Goal: Task Accomplishment & Management: Manage account settings

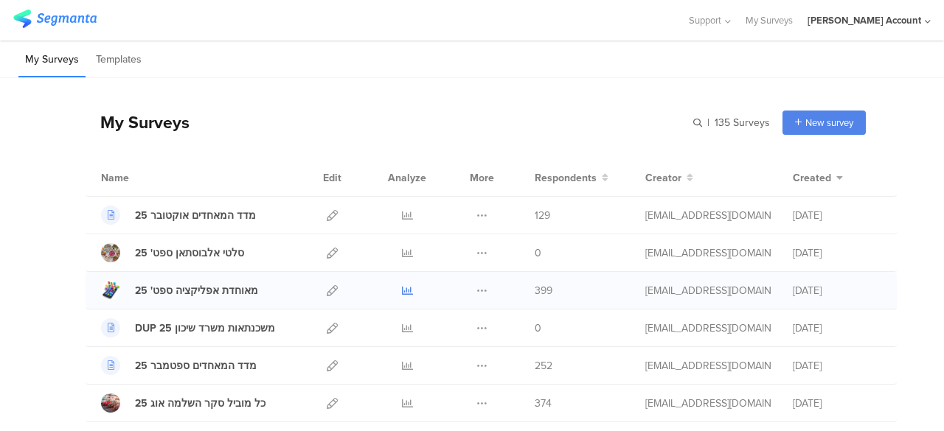
click at [402, 290] on icon at bounding box center [407, 290] width 11 height 11
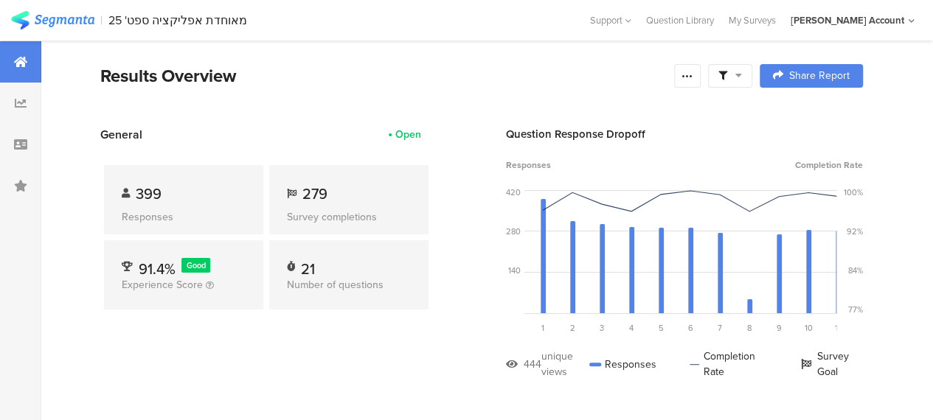
click at [742, 78] on icon at bounding box center [738, 75] width 7 height 10
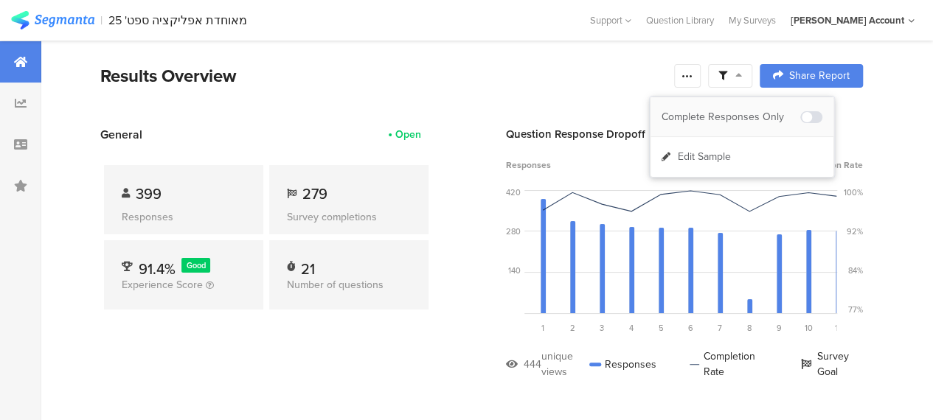
click at [750, 116] on div "Complete Responses Only" at bounding box center [730, 117] width 139 height 15
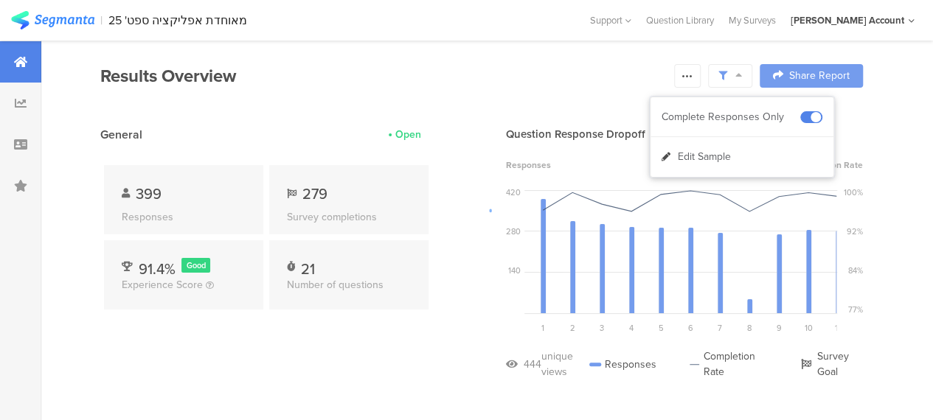
click at [389, 343] on div at bounding box center [466, 210] width 933 height 420
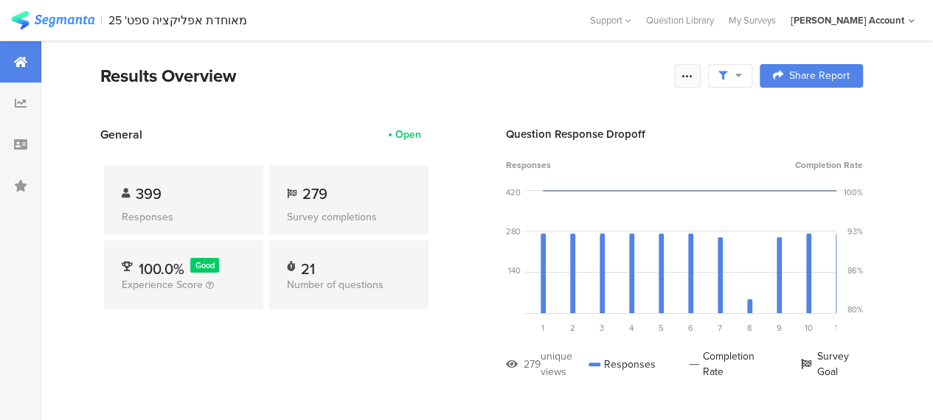
click at [689, 77] on div at bounding box center [687, 76] width 27 height 24
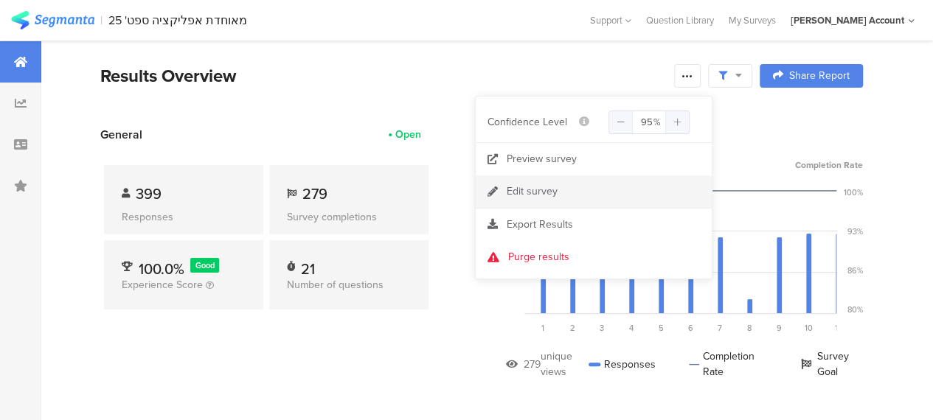
click at [543, 187] on div "Edit survey" at bounding box center [531, 191] width 51 height 15
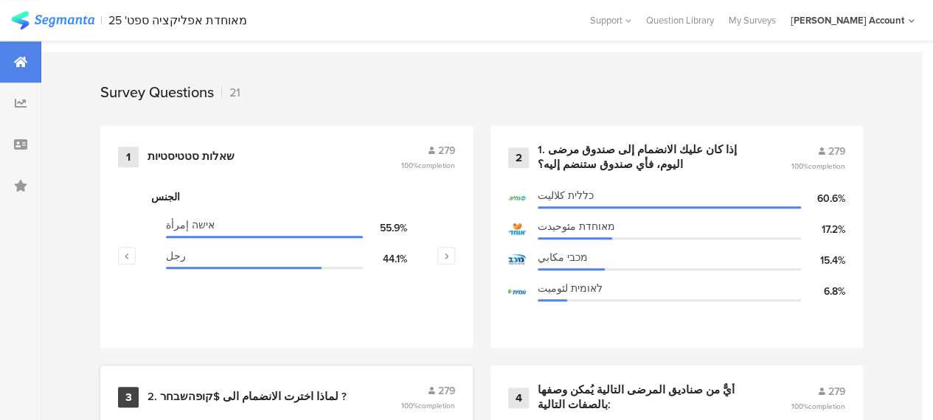
scroll to position [663, 0]
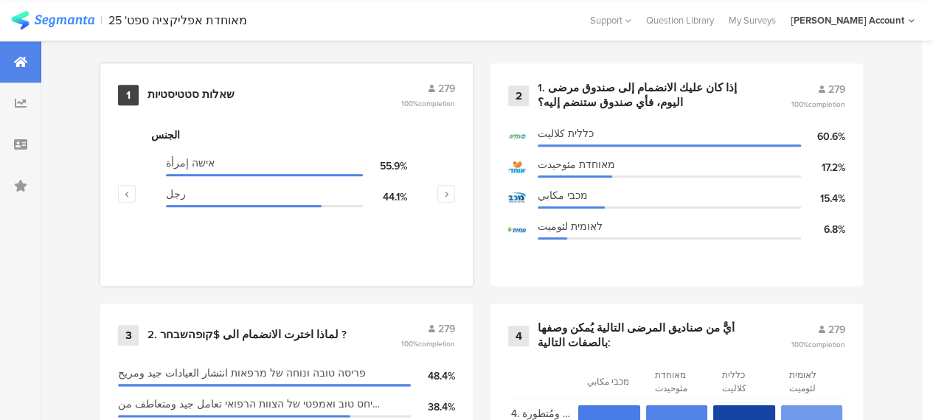
click at [187, 101] on div "שאלות סטטיסטיות" at bounding box center [190, 95] width 87 height 15
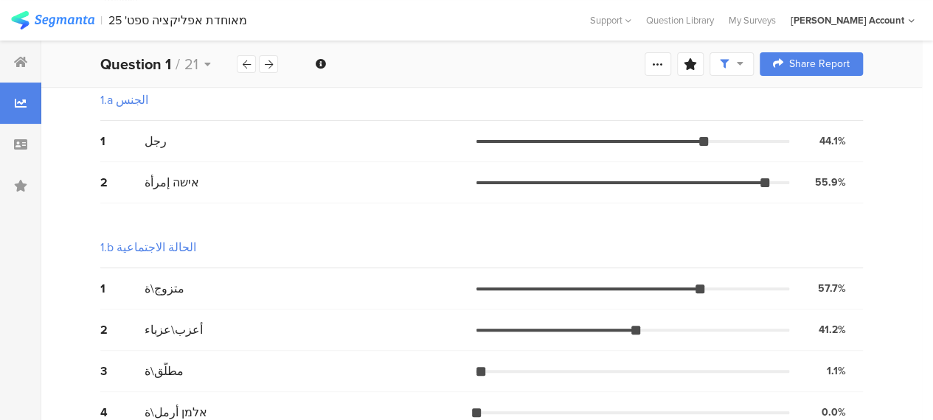
scroll to position [147, 0]
click at [550, 229] on div "1.b الحالة الاجتماعية" at bounding box center [481, 246] width 762 height 41
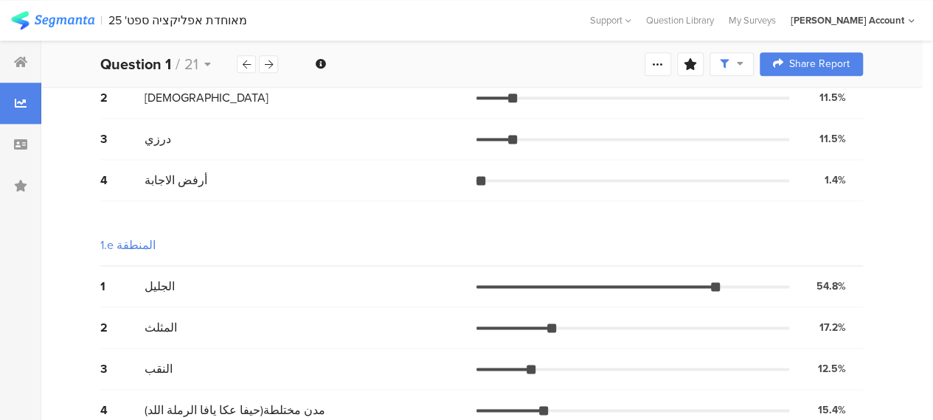
scroll to position [942, 0]
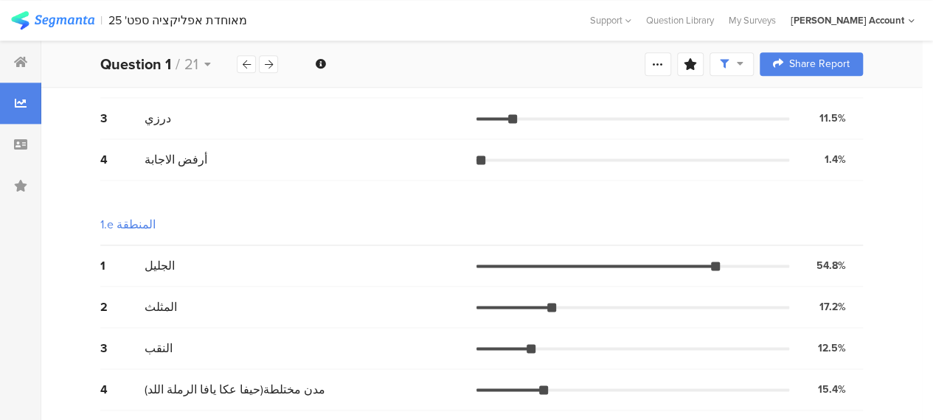
click at [382, 236] on div "1.e المنطقة" at bounding box center [481, 224] width 762 height 41
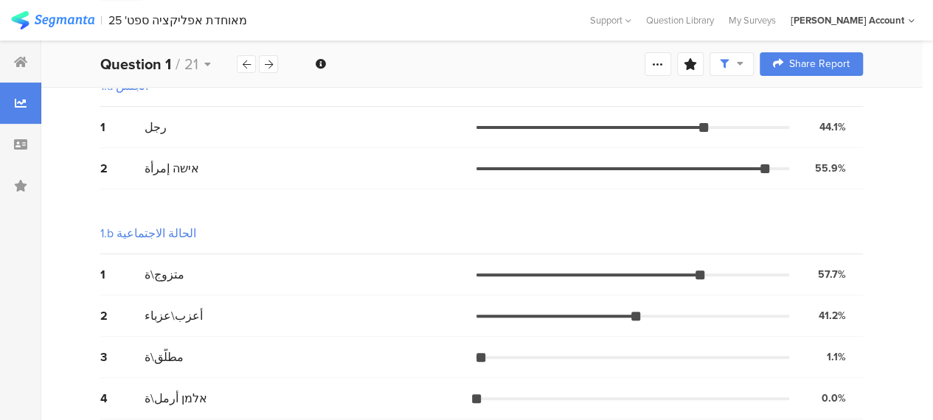
scroll to position [147, 0]
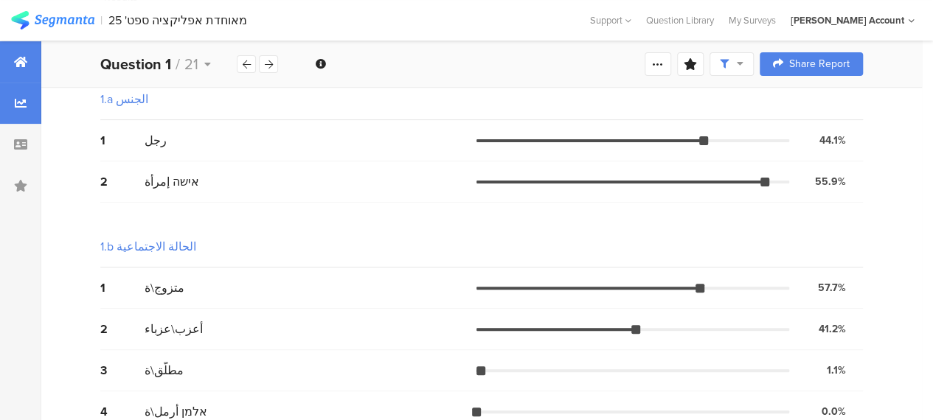
click at [18, 54] on div at bounding box center [20, 61] width 41 height 41
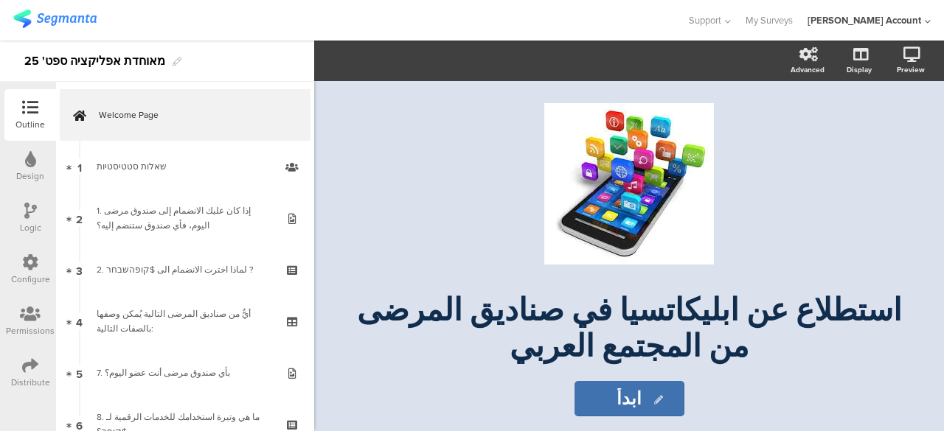
click at [31, 363] on icon at bounding box center [30, 366] width 16 height 16
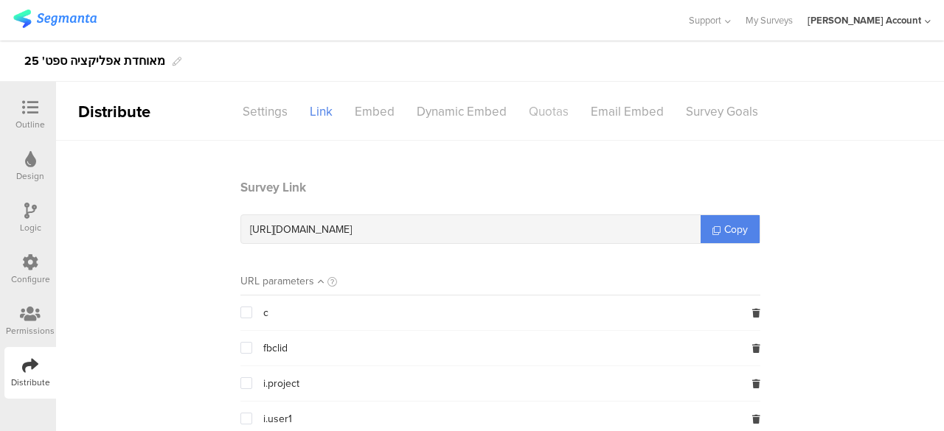
click at [553, 115] on div "Quotas" at bounding box center [548, 112] width 62 height 26
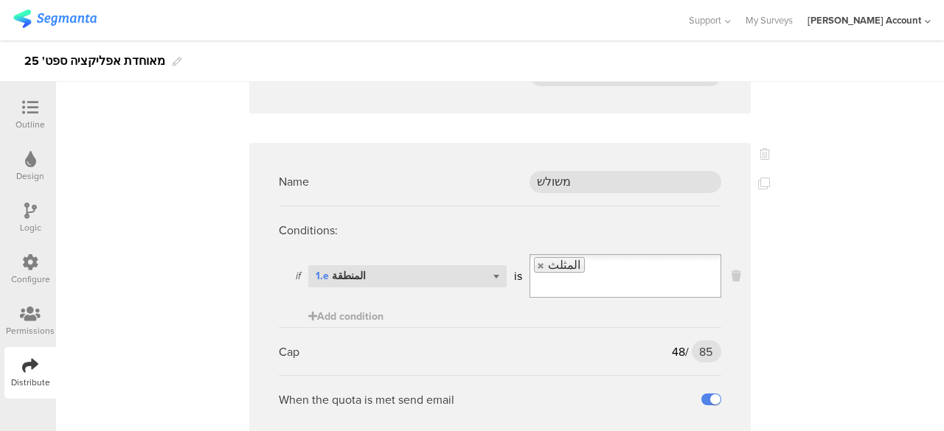
scroll to position [4718, 0]
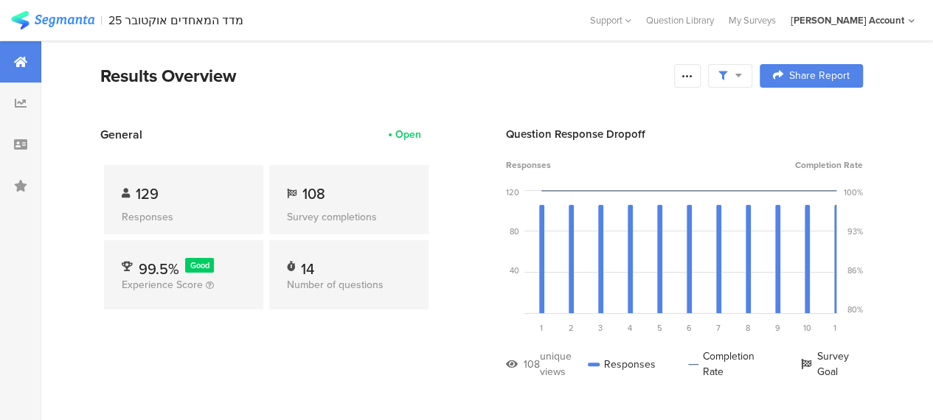
click at [341, 341] on div "General Open 129 Responses 108 Survey completions 99.5% Good Experience Score 1…" at bounding box center [266, 264] width 332 height 276
click at [700, 79] on div at bounding box center [687, 76] width 27 height 24
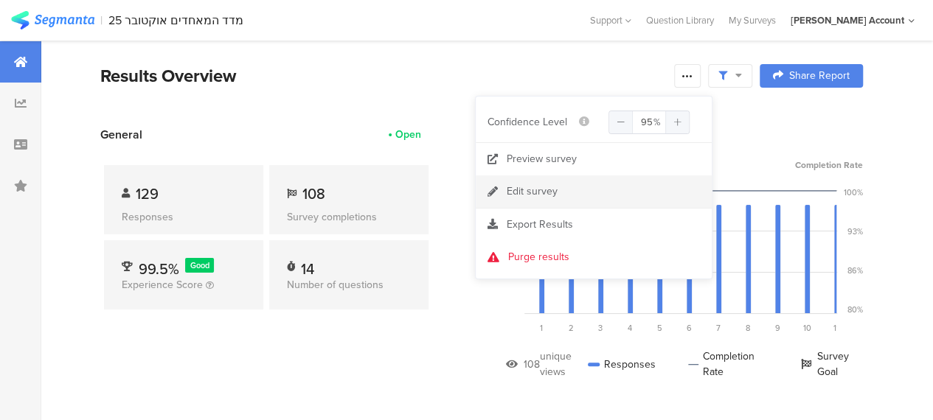
click at [526, 192] on div "Edit survey" at bounding box center [531, 191] width 51 height 15
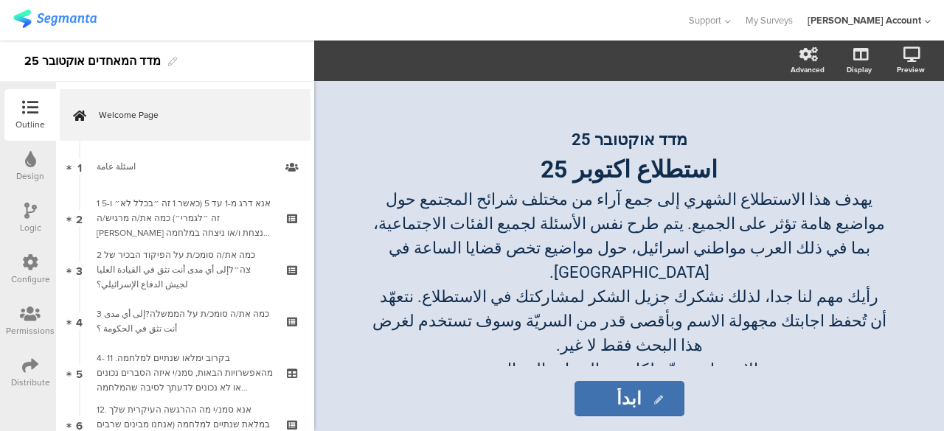
click at [31, 368] on icon at bounding box center [30, 366] width 16 height 16
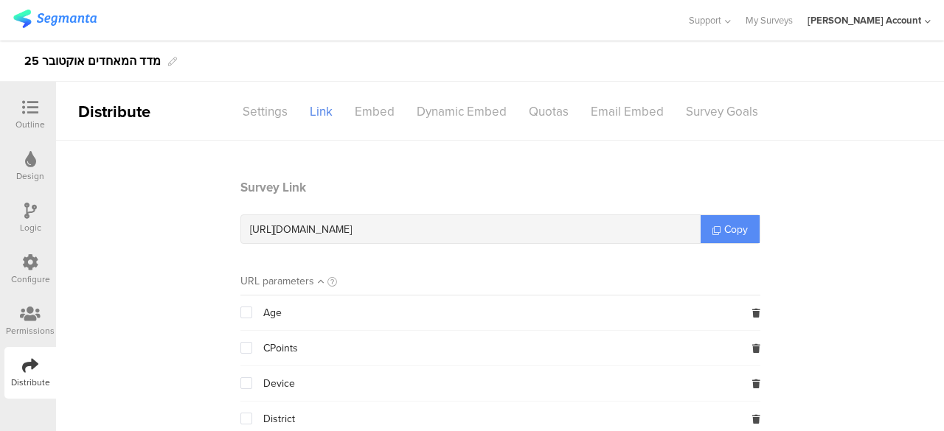
click at [725, 226] on span "Copy" at bounding box center [736, 229] width 24 height 15
click at [271, 108] on div "Settings" at bounding box center [264, 112] width 67 height 26
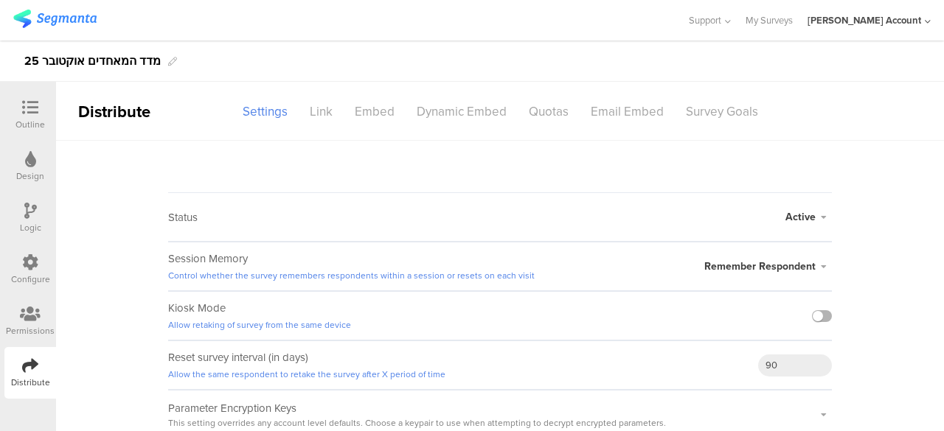
click at [812, 315] on label at bounding box center [822, 316] width 20 height 12
click at [0, 0] on input "checkbox" at bounding box center [0, 0] width 0 height 0
click at [712, 110] on div "Survey Goals" at bounding box center [721, 112] width 94 height 26
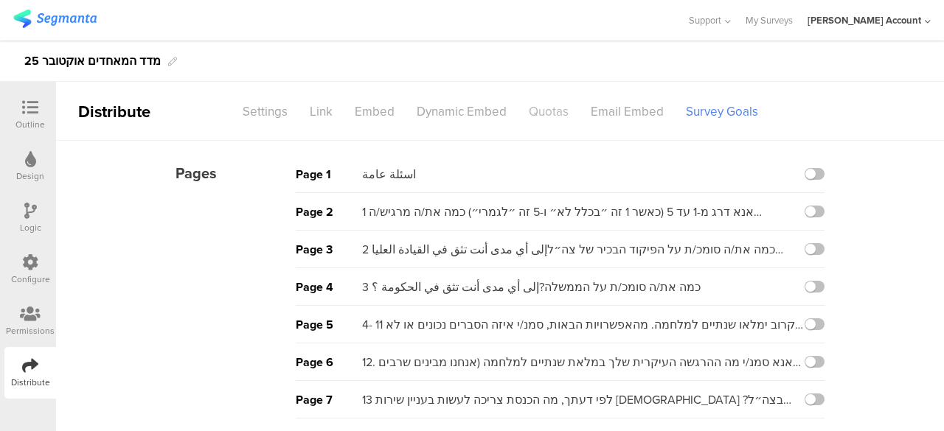
click at [545, 113] on div "Quotas" at bounding box center [548, 112] width 62 height 26
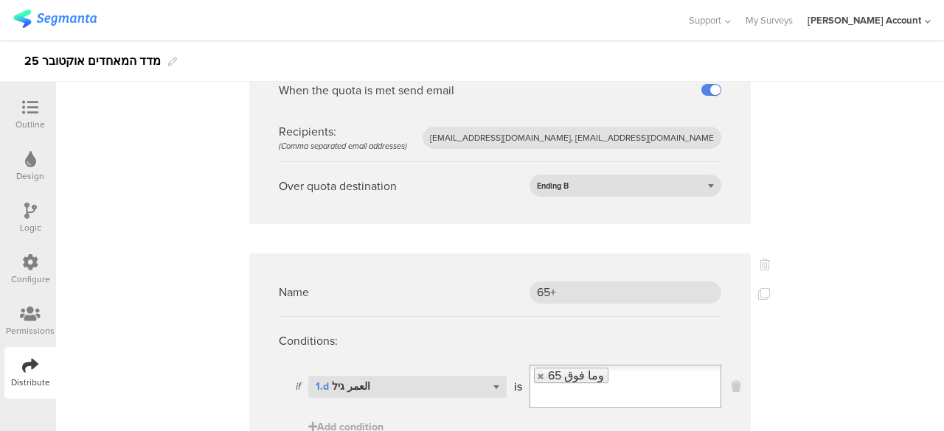
scroll to position [4991, 0]
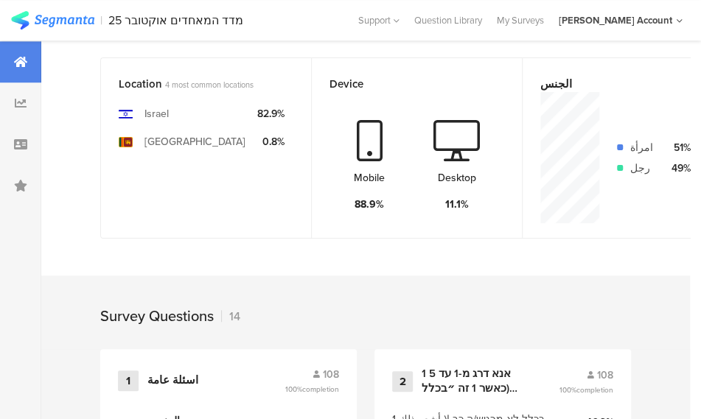
scroll to position [442, 0]
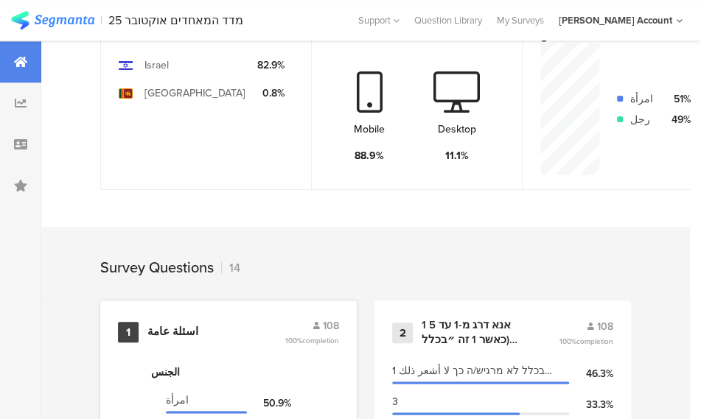
click at [170, 338] on div "اسئلة عامة" at bounding box center [172, 332] width 51 height 15
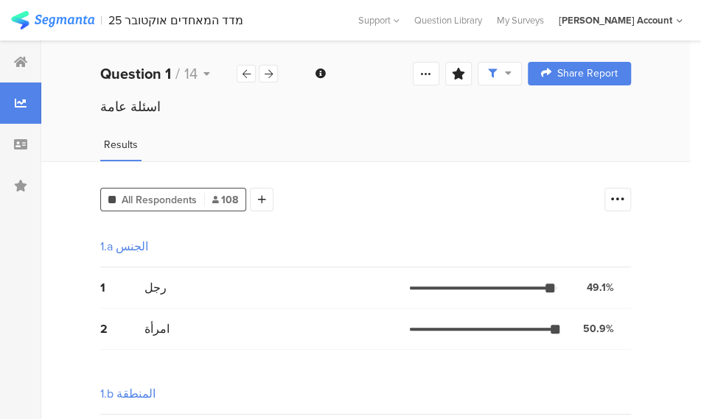
scroll to position [74, 0]
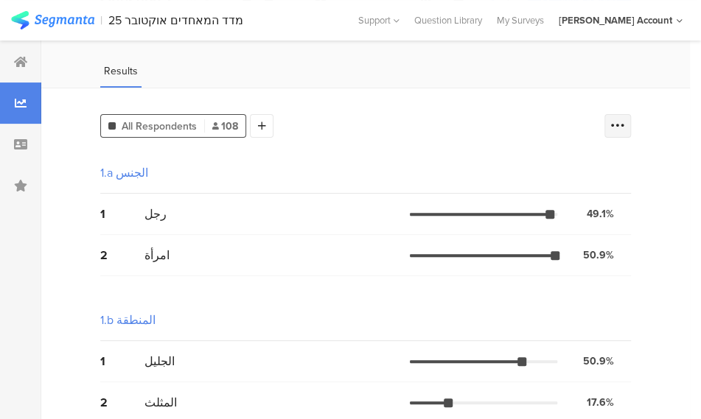
click at [625, 128] on icon at bounding box center [617, 126] width 15 height 15
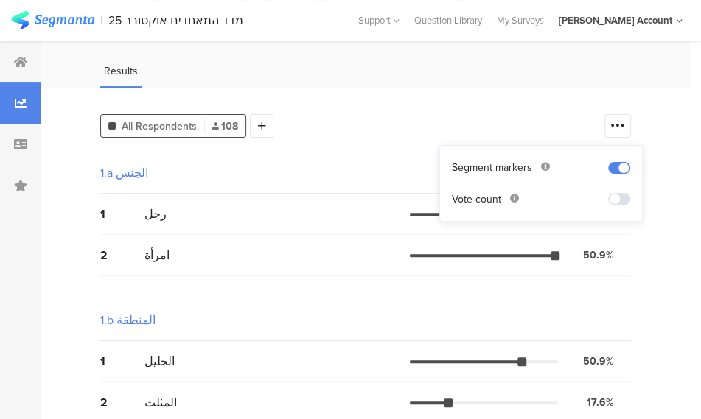
click at [613, 195] on span at bounding box center [619, 199] width 22 height 12
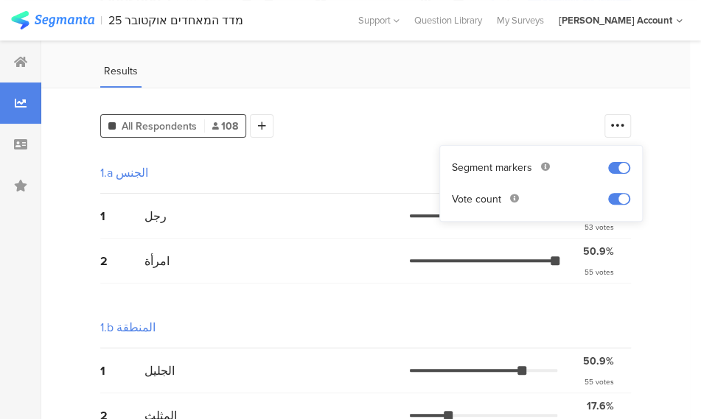
click at [366, 228] on div "1 رجل 49.1% 53 votes" at bounding box center [365, 216] width 531 height 45
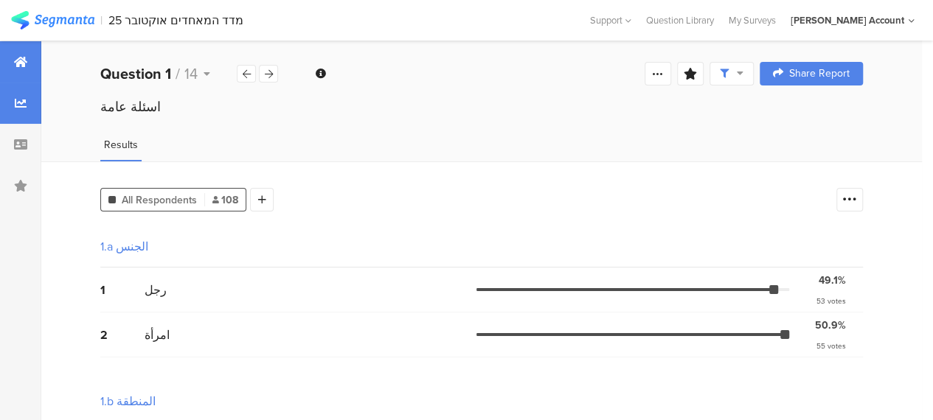
drag, startPoint x: 17, startPoint y: 56, endPoint x: 35, endPoint y: 50, distance: 19.3
click at [17, 56] on icon at bounding box center [20, 62] width 13 height 12
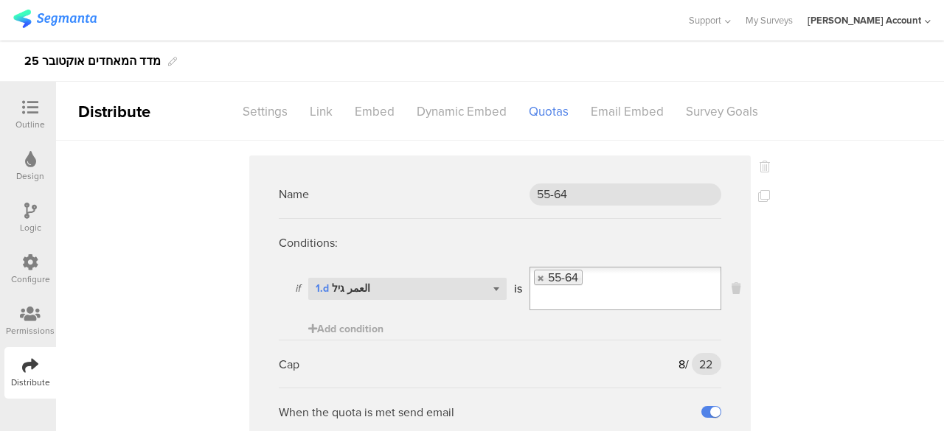
click at [270, 115] on div "Settings" at bounding box center [264, 112] width 67 height 26
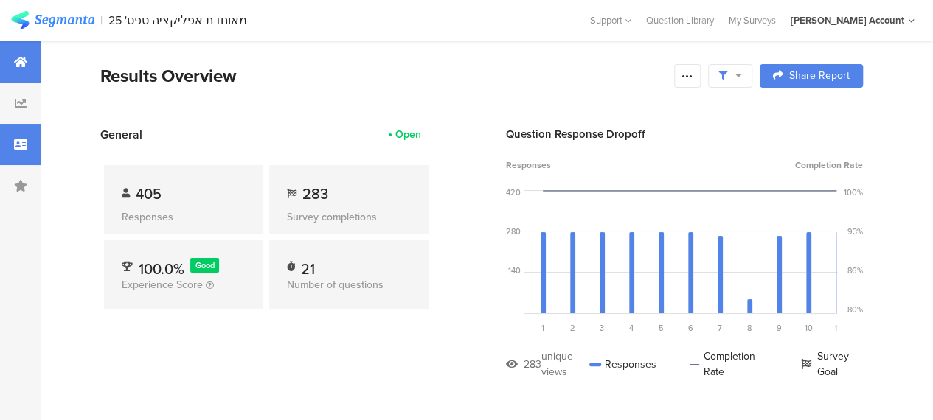
click at [32, 147] on div at bounding box center [20, 144] width 41 height 41
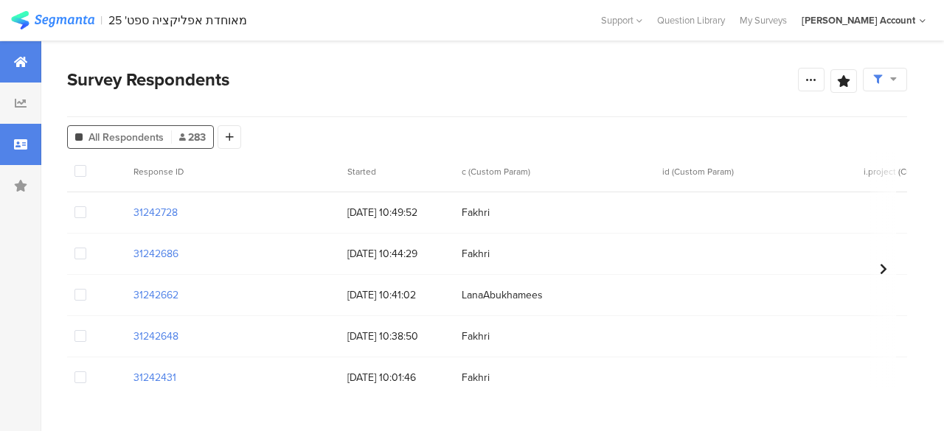
click at [22, 60] on icon at bounding box center [20, 62] width 13 height 12
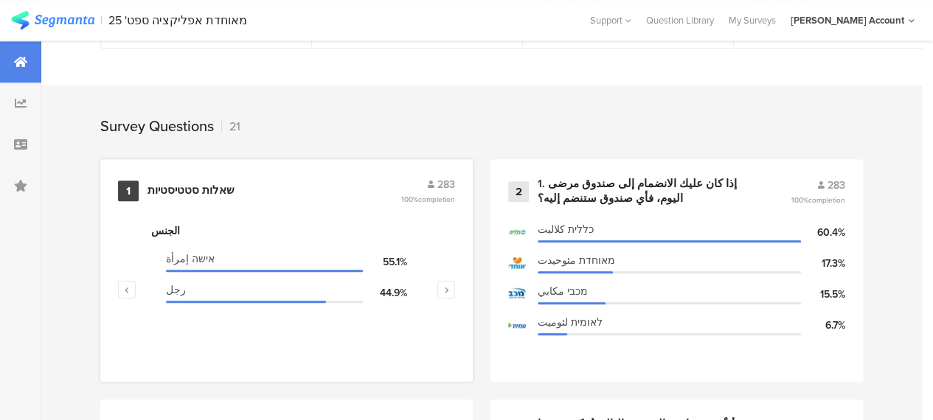
scroll to position [663, 0]
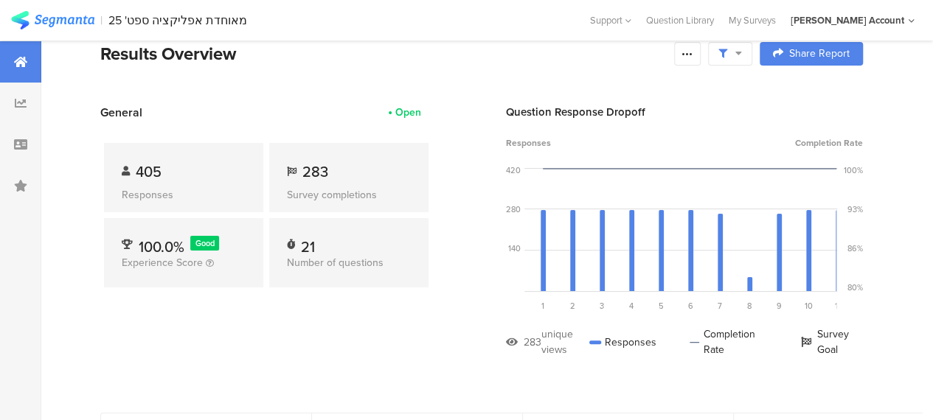
scroll to position [0, 0]
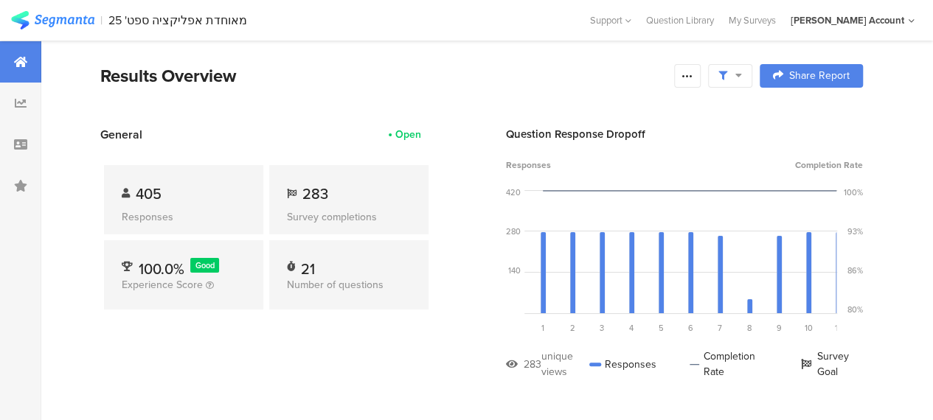
click at [315, 196] on span "283" at bounding box center [315, 194] width 26 height 22
click at [326, 340] on div "General Open 405 Responses 283 Survey completions 100.0% Good Experience Score …" at bounding box center [266, 264] width 332 height 276
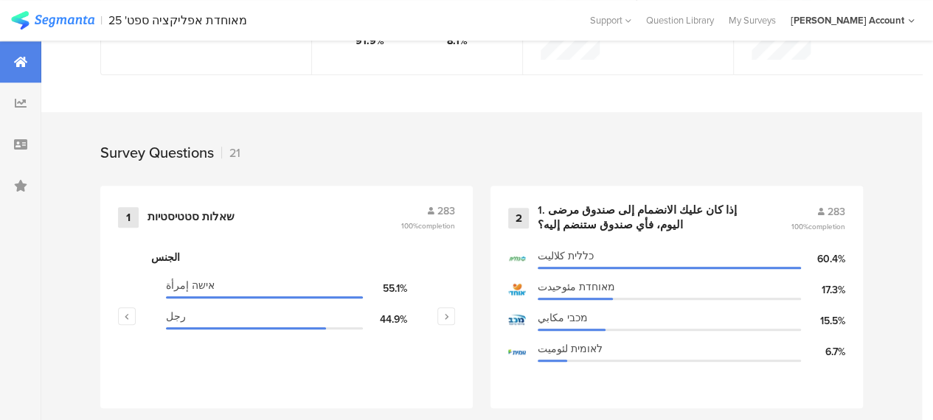
scroll to position [663, 0]
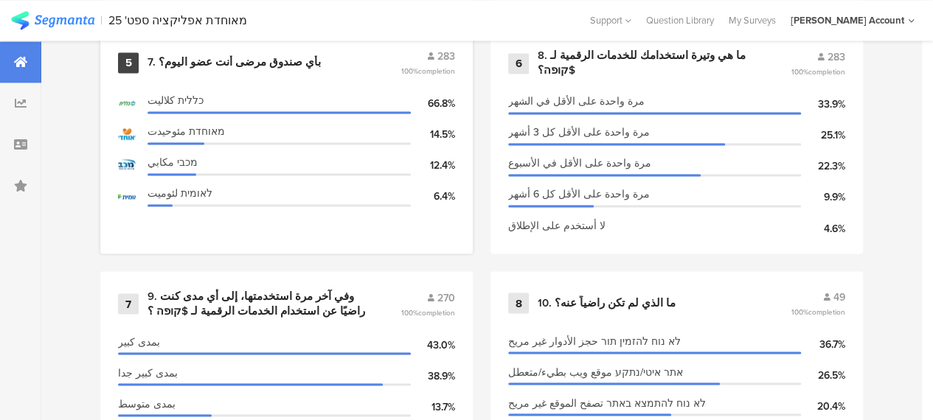
scroll to position [1106, 0]
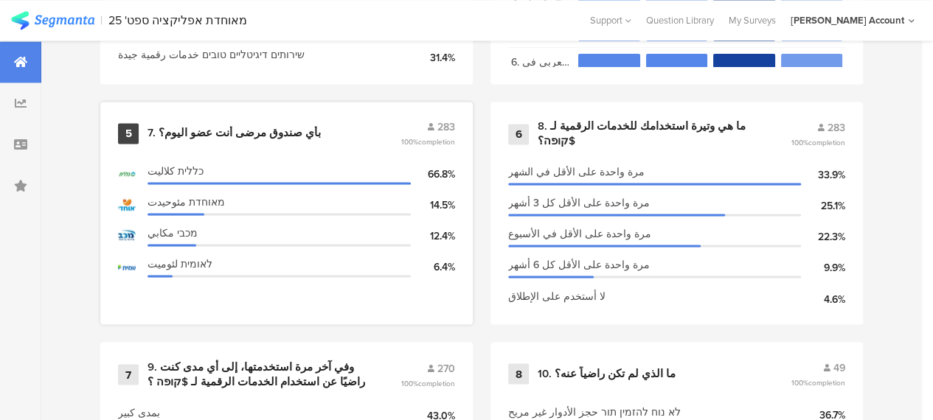
click at [248, 136] on div "7. بأي صندوق مرضى أنت عضو اليوم؟" at bounding box center [233, 133] width 173 height 15
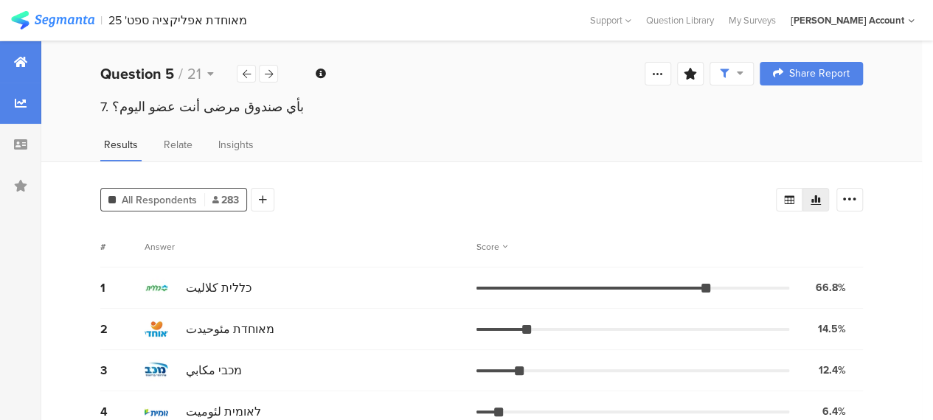
click at [20, 63] on icon at bounding box center [20, 62] width 13 height 12
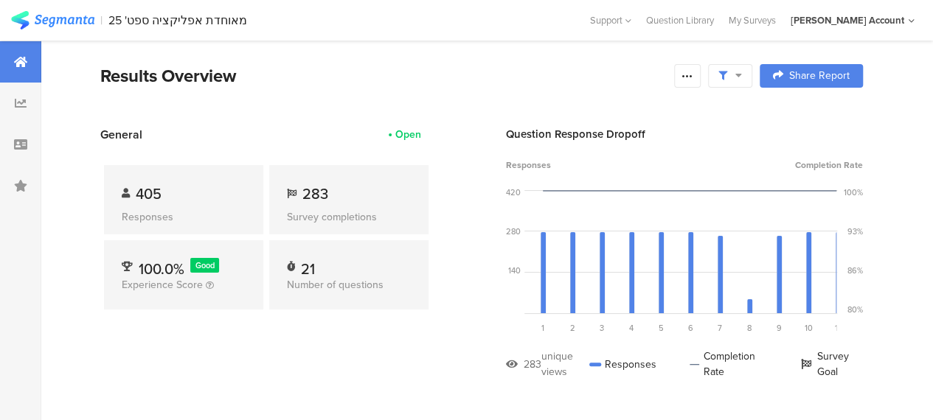
click at [279, 335] on div "405 Responses 283 Survey completions 100.0% Good Experience Score 21 Number of …" at bounding box center [266, 240] width 332 height 195
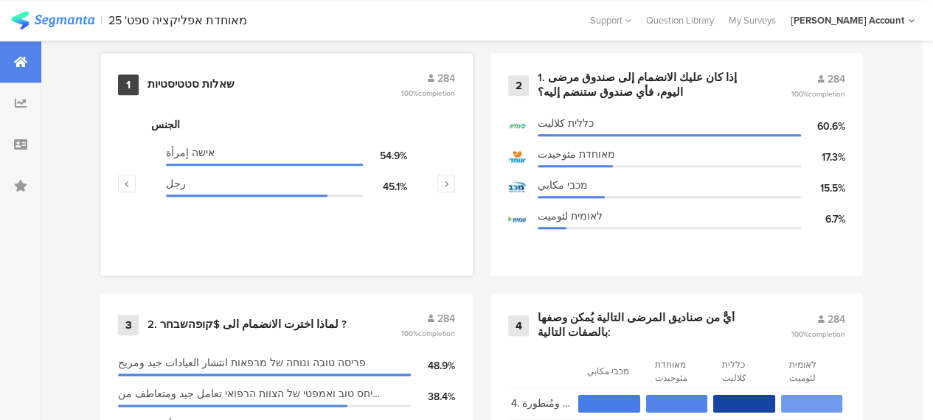
scroll to position [516, 0]
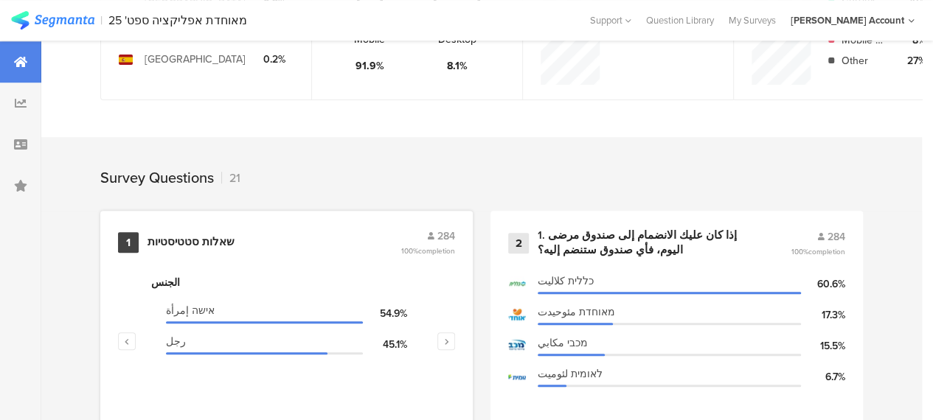
click at [217, 247] on div "שאלות סטטיסטיות" at bounding box center [190, 242] width 87 height 15
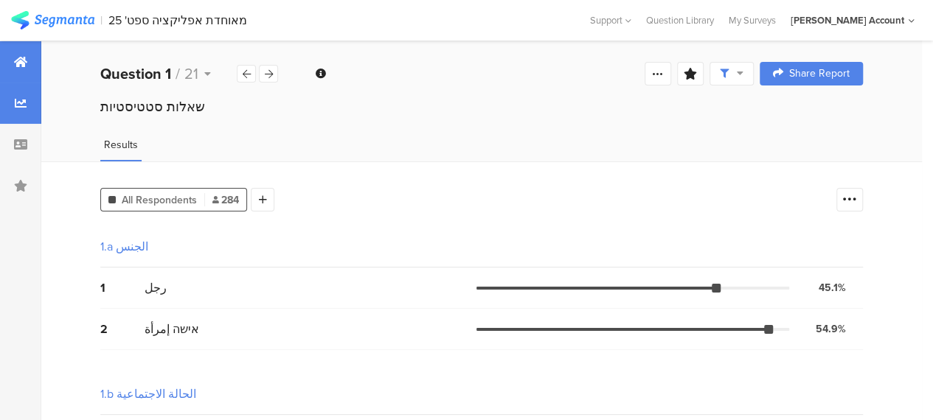
click at [24, 57] on icon at bounding box center [20, 62] width 13 height 12
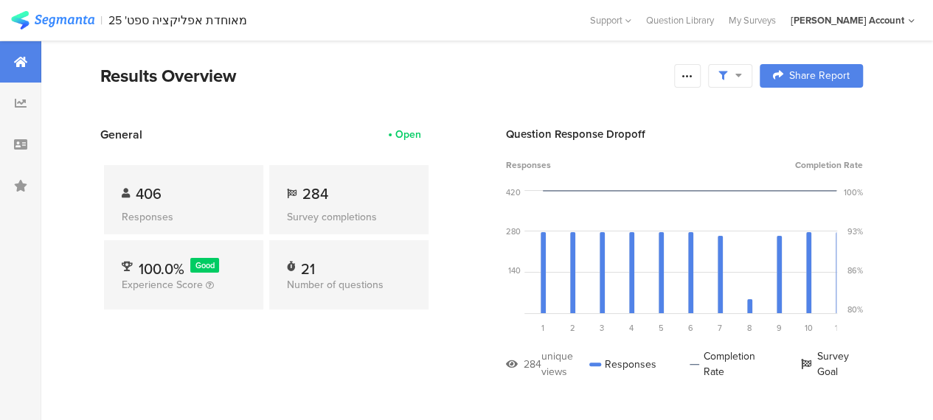
click at [237, 366] on div "General Open 406 Responses 284 Survey completions 100.0% Good Experience Score …" at bounding box center [266, 264] width 332 height 276
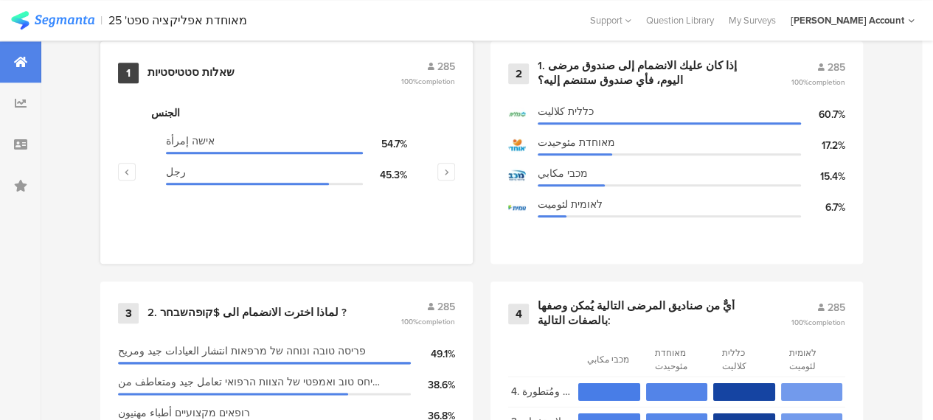
scroll to position [663, 0]
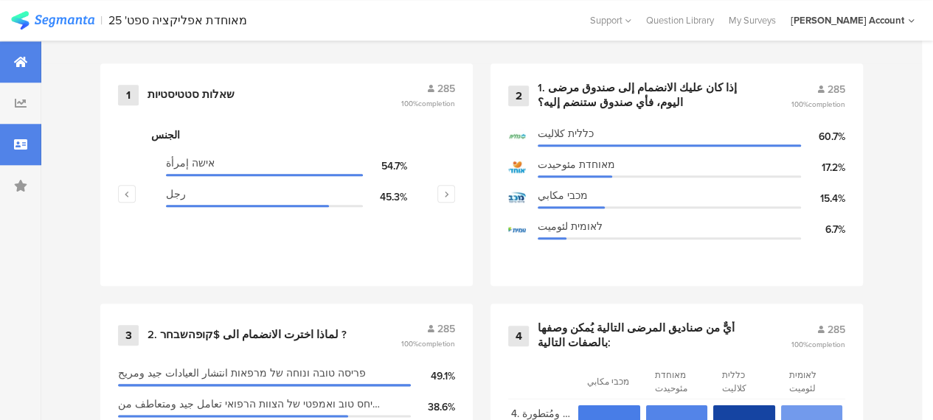
click at [18, 142] on icon at bounding box center [20, 145] width 13 height 12
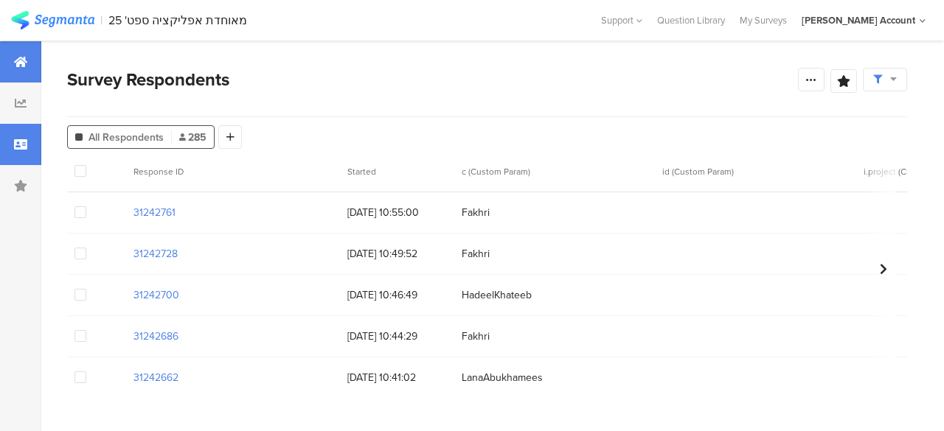
click at [14, 60] on icon at bounding box center [20, 62] width 13 height 12
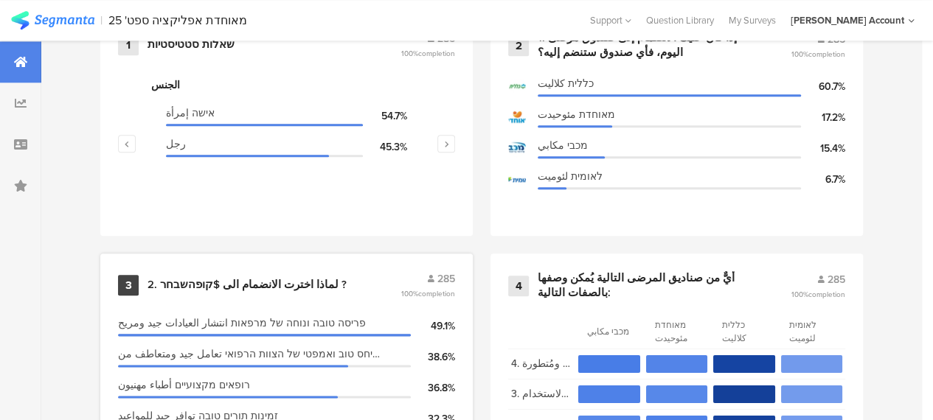
scroll to position [737, 0]
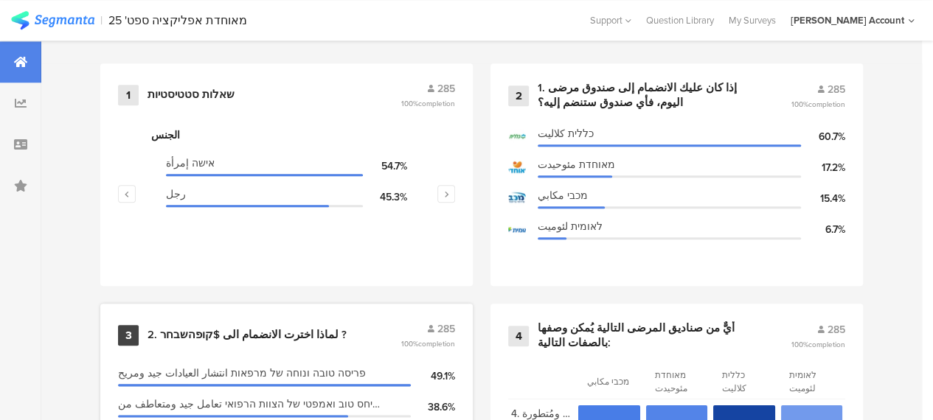
scroll to position [1032, 0]
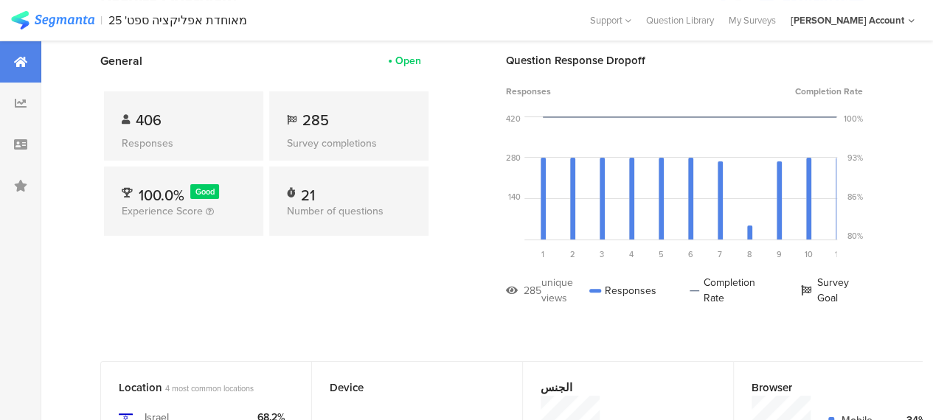
scroll to position [0, 0]
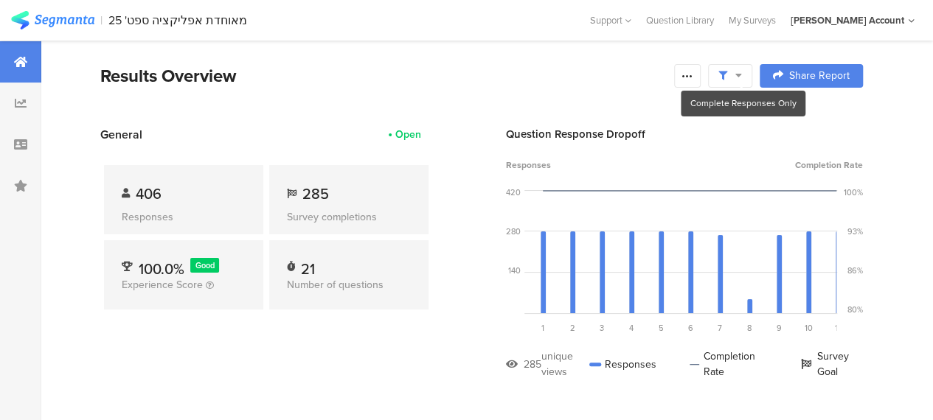
click at [742, 77] on span at bounding box center [730, 75] width 24 height 13
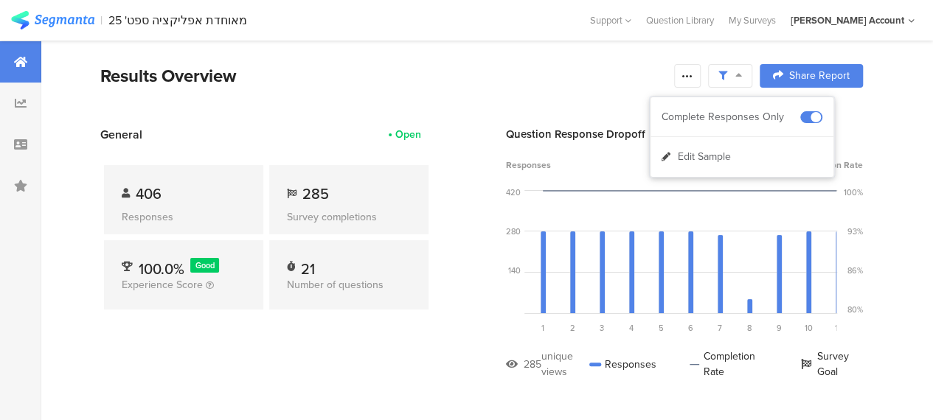
click at [742, 77] on span at bounding box center [730, 75] width 24 height 13
